Goal: Navigation & Orientation: Find specific page/section

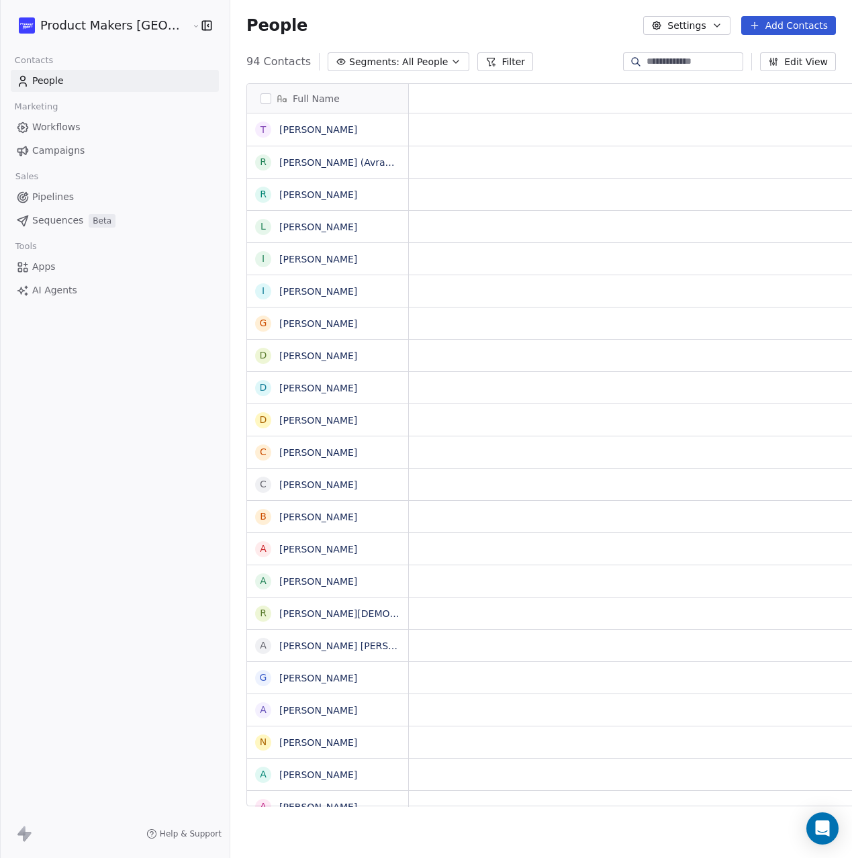
scroll to position [746, 661]
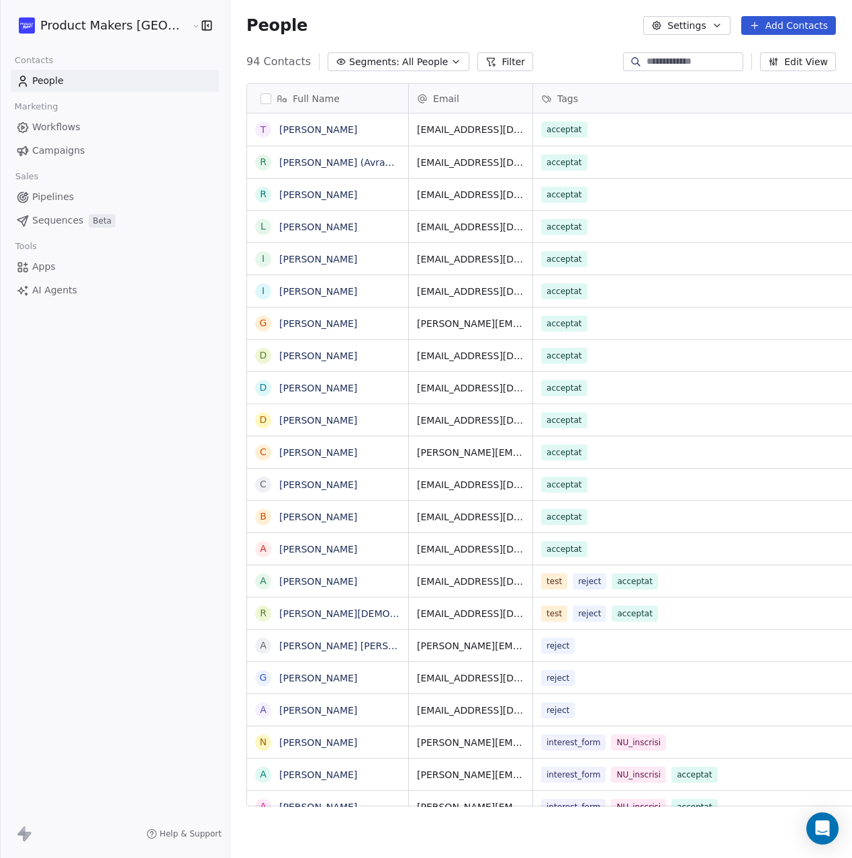
click at [113, 152] on link "Campaigns" at bounding box center [115, 151] width 208 height 22
click at [100, 158] on link "Campaigns" at bounding box center [115, 151] width 208 height 22
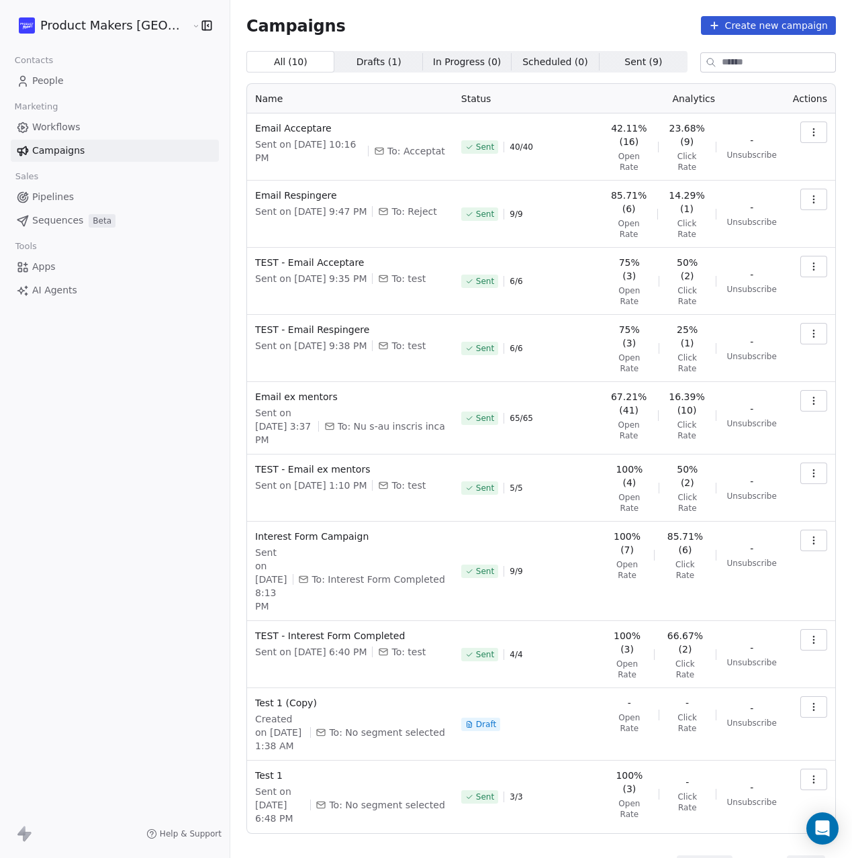
click at [230, 147] on div "Campaigns Create new campaign All ( 10 ) All ( 10 ) Drafts ( 1 ) Drafts ( 1 ) I…" at bounding box center [541, 445] width 622 height 891
click at [230, 541] on div "Campaigns Create new campaign All ( 10 ) All ( 10 ) Drafts ( 1 ) Drafts ( 1 ) I…" at bounding box center [541, 445] width 622 height 891
click at [56, 436] on div "Product Makers [GEOGRAPHIC_DATA] Contacts People Marketing Workflows Campaigns …" at bounding box center [115, 429] width 230 height 858
click at [123, 497] on div "Product Makers [GEOGRAPHIC_DATA] Contacts People Marketing Workflows Campaigns …" at bounding box center [115, 429] width 230 height 858
click at [202, 30] on icon "button" at bounding box center [206, 25] width 9 height 9
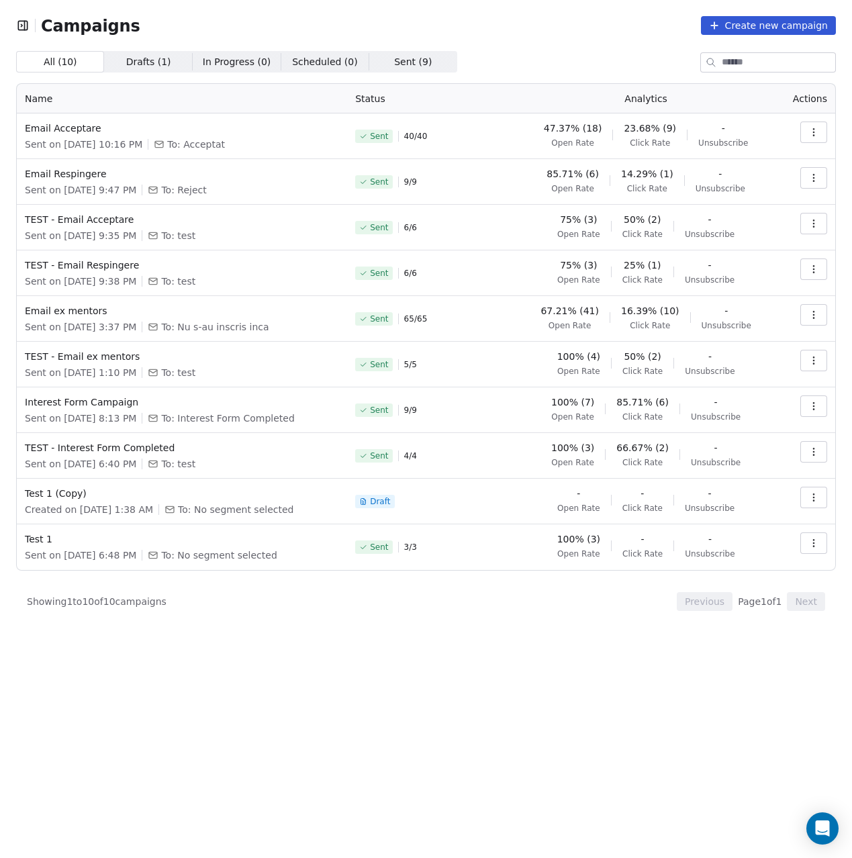
click at [29, 25] on icon "button" at bounding box center [22, 25] width 13 height 13
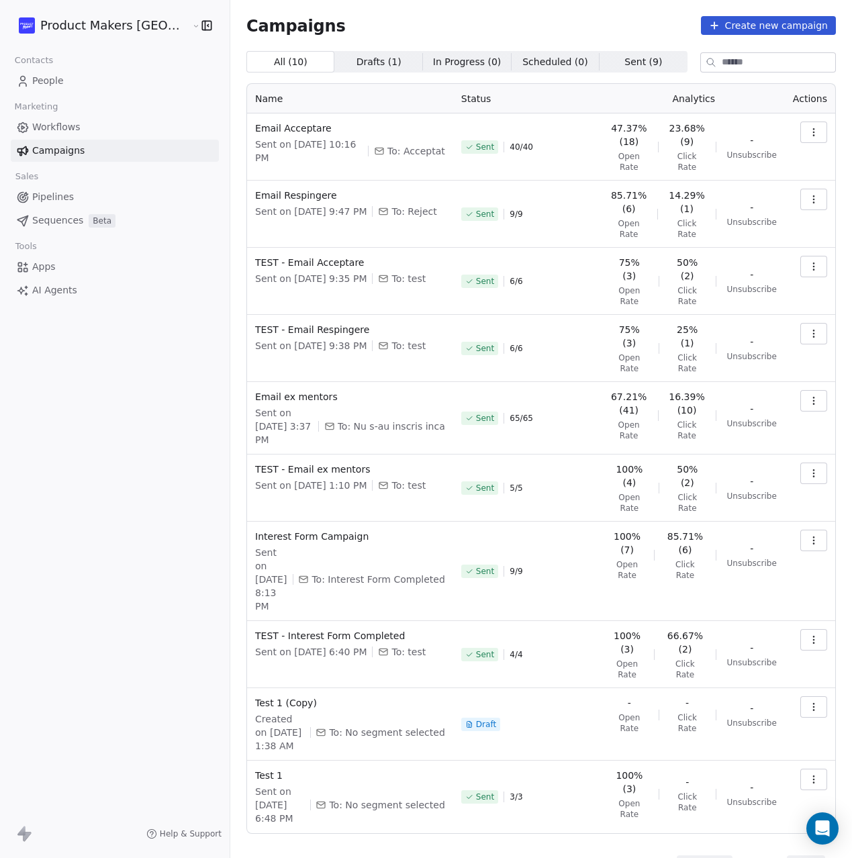
click at [65, 16] on html "Product Makers [GEOGRAPHIC_DATA] Contacts People Marketing Workflows Campaigns …" at bounding box center [426, 429] width 852 height 858
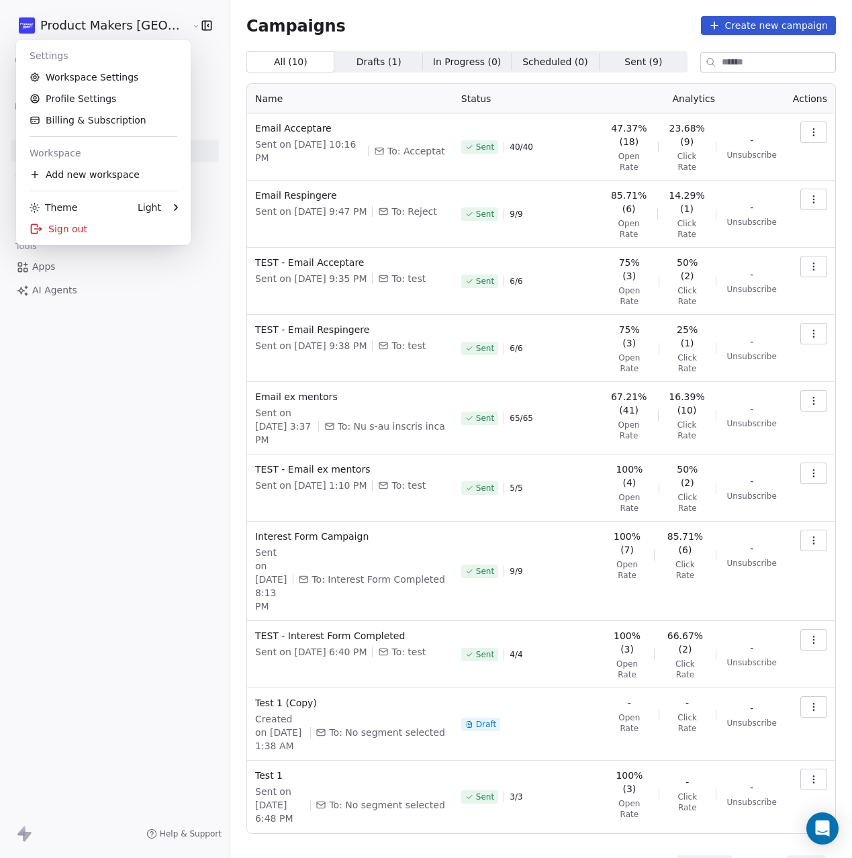
click at [165, 32] on html "Product Makers [GEOGRAPHIC_DATA] Contacts People Marketing Workflows Campaigns …" at bounding box center [426, 429] width 852 height 858
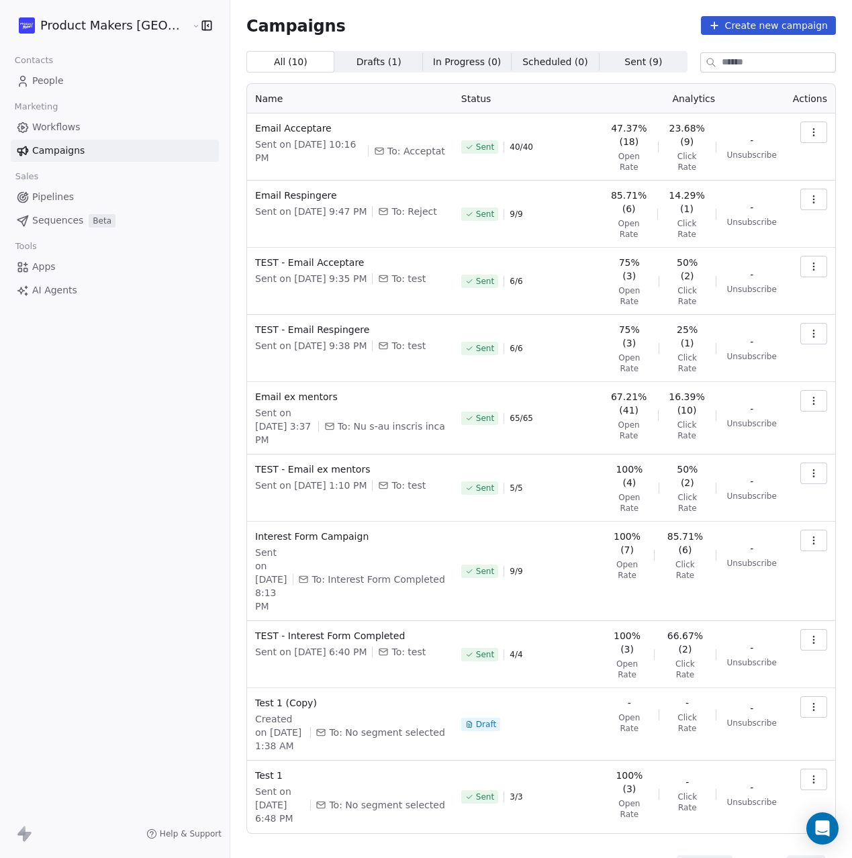
click at [200, 32] on icon "button" at bounding box center [206, 25] width 13 height 13
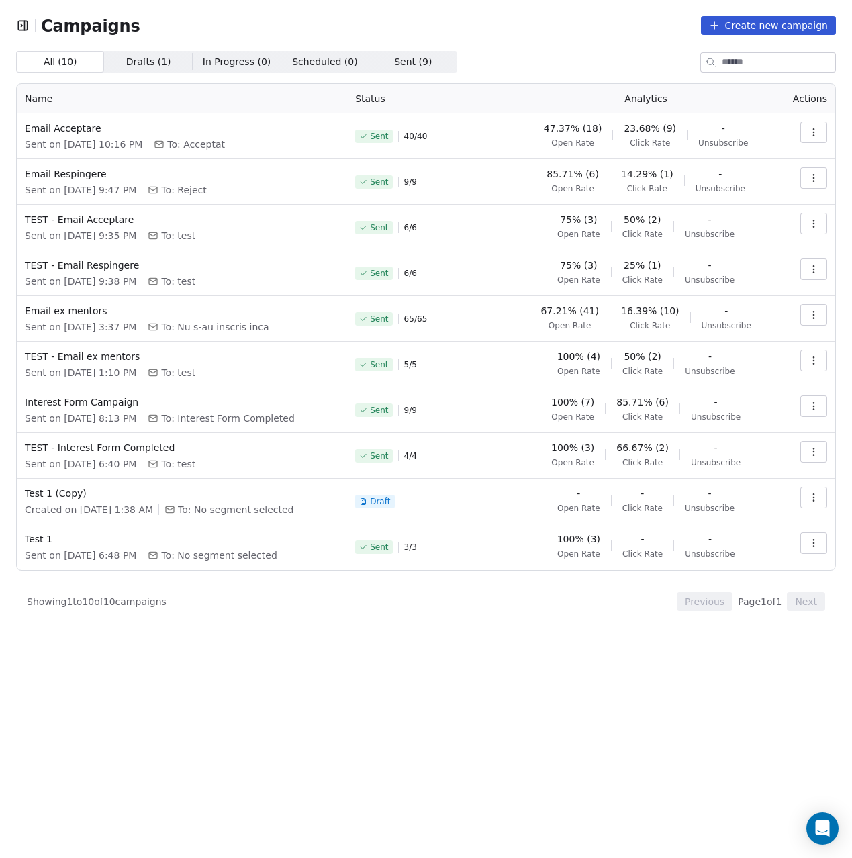
click at [102, 30] on span "Campaigns" at bounding box center [90, 25] width 99 height 19
